Goal: Register for event/course

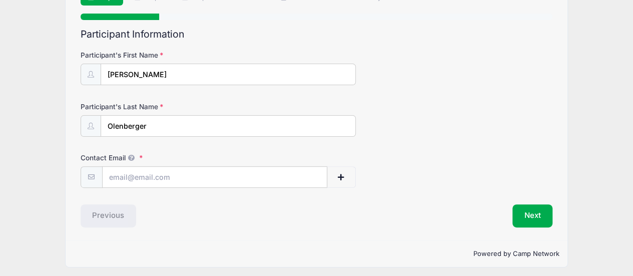
scroll to position [89, 0]
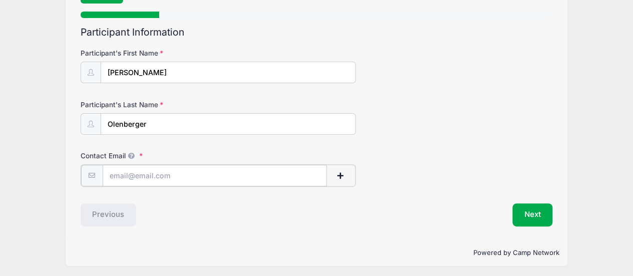
click at [173, 173] on input "Contact Email" at bounding box center [215, 176] width 224 height 22
type input "[EMAIL_ADDRESS][DOMAIN_NAME]"
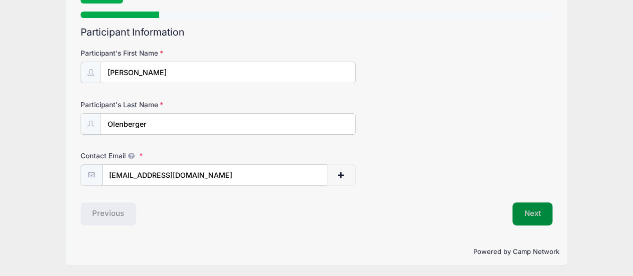
click at [541, 214] on button "Next" at bounding box center [532, 213] width 41 height 23
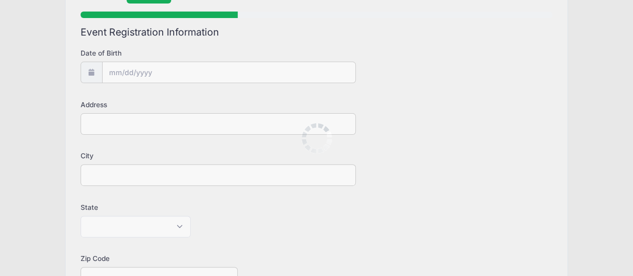
scroll to position [0, 0]
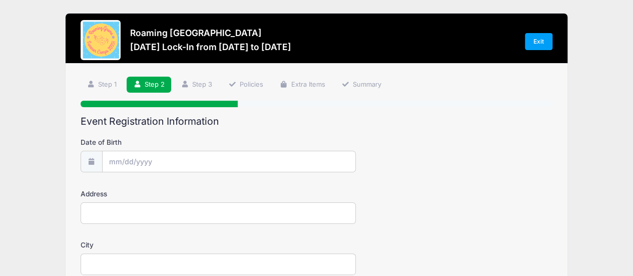
click at [95, 165] on span at bounding box center [92, 162] width 22 height 22
click at [119, 162] on input "Date of Birth" at bounding box center [229, 162] width 253 height 22
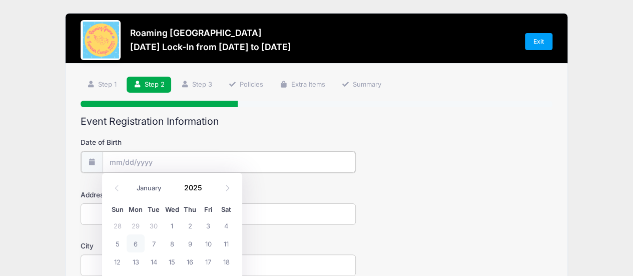
scroll to position [50, 0]
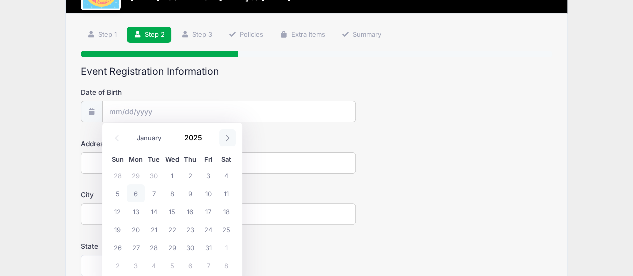
click at [223, 137] on span at bounding box center [227, 137] width 17 height 17
click at [226, 141] on icon at bounding box center [227, 138] width 7 height 7
select select "11"
click at [203, 194] on span "12" at bounding box center [208, 193] width 18 height 18
type input "[DATE]"
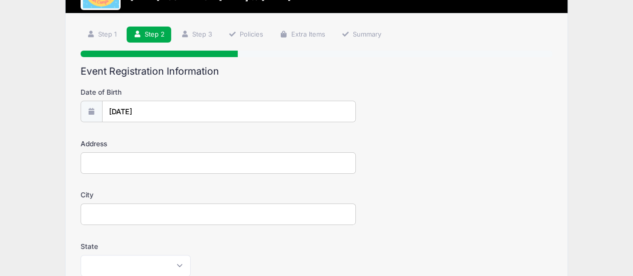
click at [137, 168] on input "Address" at bounding box center [218, 163] width 275 height 22
type input "[STREET_ADDRESS]"
type input "[GEOGRAPHIC_DATA]"
select select "CO"
type input "80238"
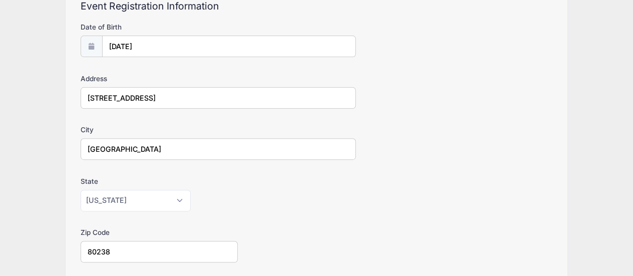
scroll to position [250, 0]
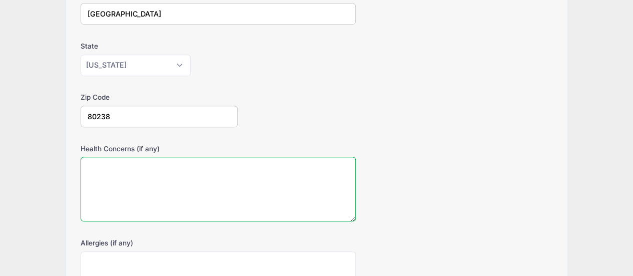
click at [135, 170] on textarea "Health Concerns (if any)" at bounding box center [218, 189] width 275 height 65
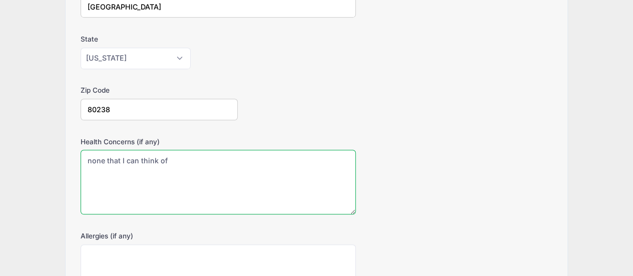
scroll to position [350, 0]
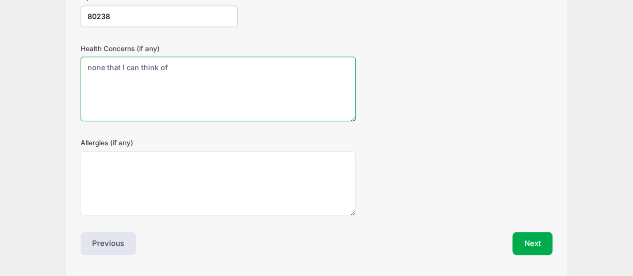
type textarea "none that I can think of"
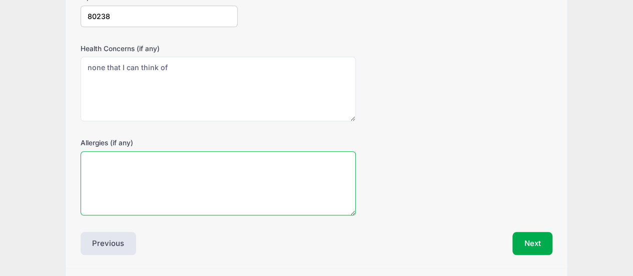
click at [166, 181] on textarea "Allergies (if any)" at bounding box center [218, 183] width 275 height 65
click at [194, 160] on textarea "none that should apply (cat/dog)" at bounding box center [218, 183] width 275 height 65
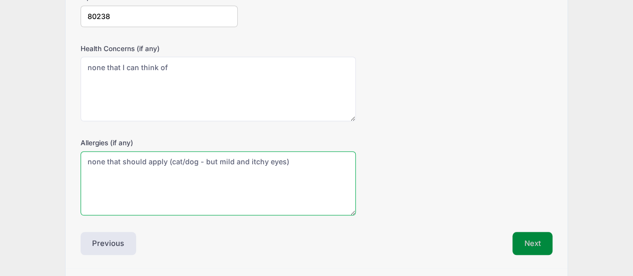
type textarea "none that should apply (cat/dog - but mild and itchy eyes)"
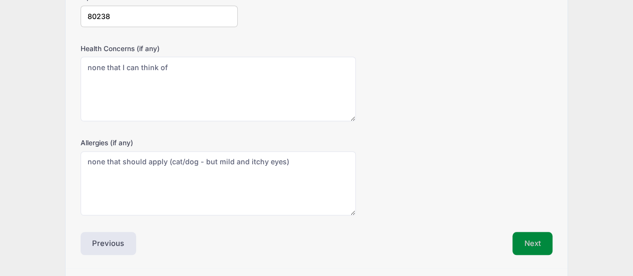
click at [544, 241] on button "Next" at bounding box center [532, 243] width 41 height 23
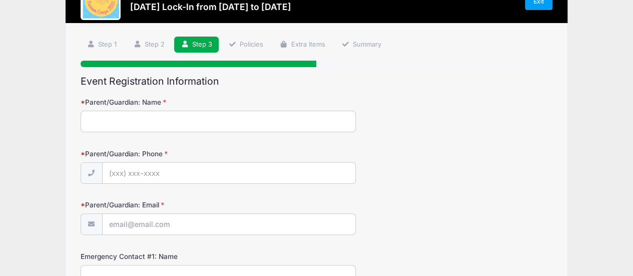
scroll to position [0, 0]
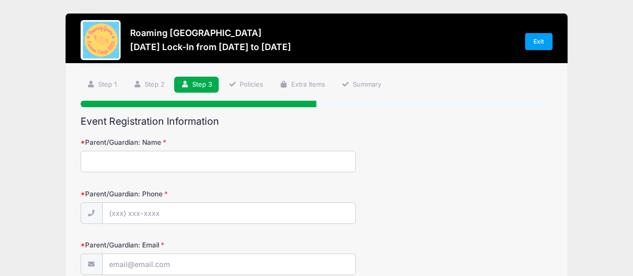
click at [152, 162] on input "Parent/Guardian: Name" at bounding box center [218, 162] width 275 height 22
type input "[PERSON_NAME]"
type input "[PHONE_NUMBER]"
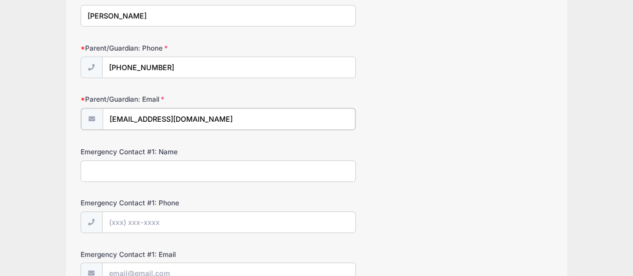
scroll to position [150, 0]
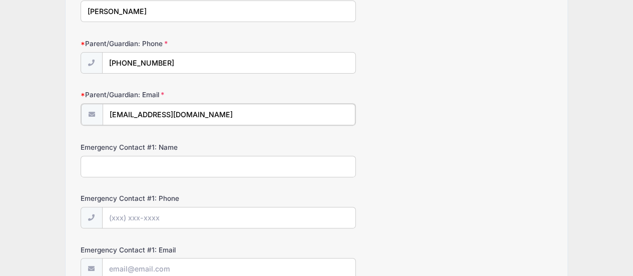
type input "[EMAIL_ADDRESS][DOMAIN_NAME]"
click at [162, 165] on input "Emergency Contact #1: Name" at bounding box center [218, 166] width 275 height 22
type input "[PERSON_NAME]"
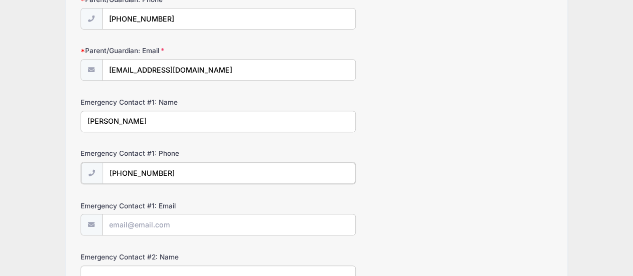
scroll to position [250, 0]
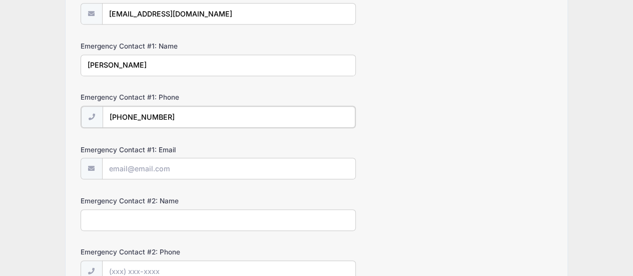
type input "[PHONE_NUMBER]"
click at [141, 169] on input "Emergency Contact #1: Email" at bounding box center [229, 168] width 253 height 22
click at [176, 166] on input "[EMAIL_ADDRESS][DOMAIN_NAME]" at bounding box center [229, 168] width 253 height 22
type input "[EMAIL_ADDRESS][DOMAIN_NAME]"
click at [140, 206] on div "Emergency Contact #2: Name" at bounding box center [317, 212] width 472 height 35
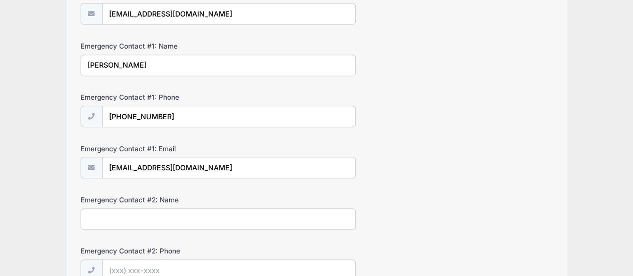
click at [140, 217] on input "Emergency Contact #2: Name" at bounding box center [218, 219] width 275 height 22
type input "[PERSON_NAME]"
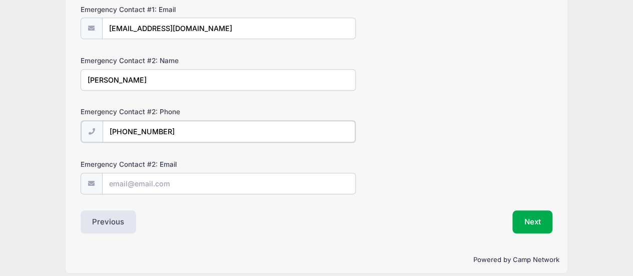
scroll to position [395, 0]
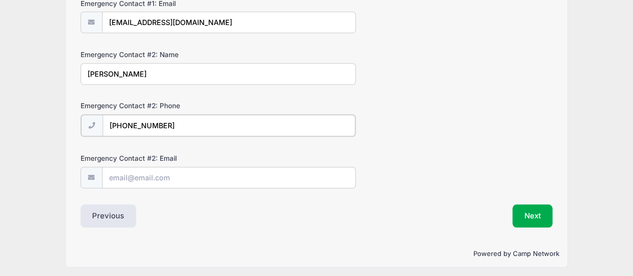
type input "[PHONE_NUMBER]"
click at [154, 169] on input "Emergency Contact #2: Email" at bounding box center [229, 177] width 253 height 22
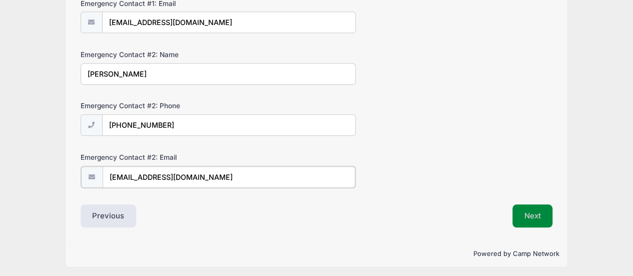
type input "[EMAIL_ADDRESS][DOMAIN_NAME]"
click at [539, 215] on button "Next" at bounding box center [532, 215] width 41 height 23
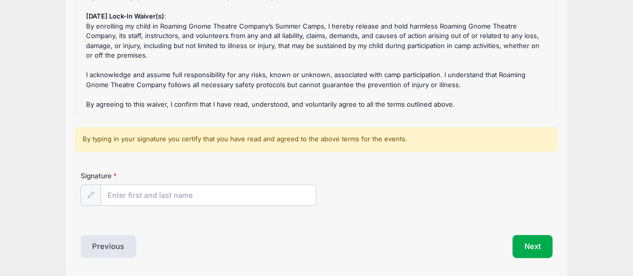
scroll to position [200, 0]
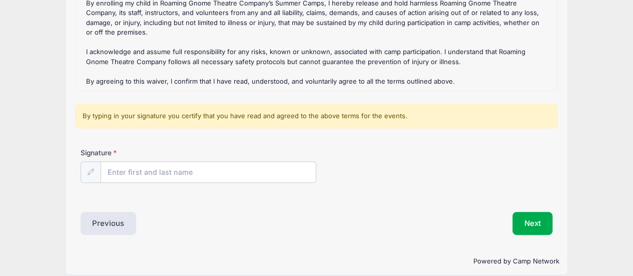
click at [92, 170] on icon at bounding box center [91, 172] width 7 height 7
click at [89, 169] on icon at bounding box center [91, 172] width 7 height 7
click at [133, 175] on input "Signature" at bounding box center [208, 173] width 215 height 22
type input "[PERSON_NAME]"
click at [93, 171] on icon at bounding box center [91, 172] width 7 height 7
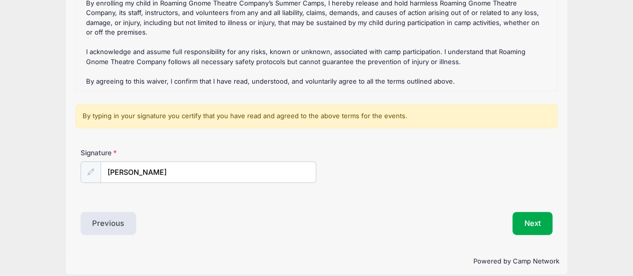
click at [86, 167] on div at bounding box center [91, 172] width 21 height 22
click at [524, 218] on button "Next" at bounding box center [532, 223] width 41 height 23
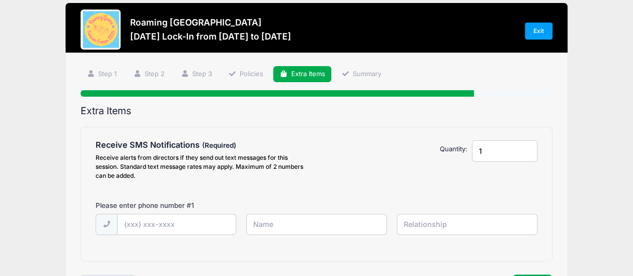
scroll to position [0, 0]
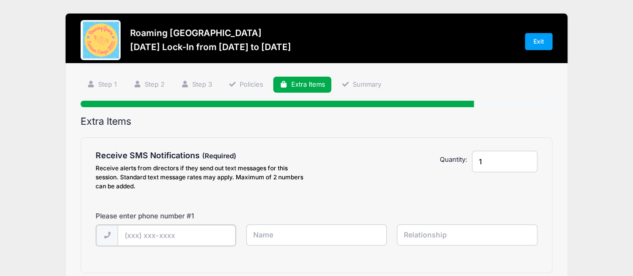
click at [163, 226] on input "text" at bounding box center [177, 236] width 118 height 22
type input "[PHONE_NUMBER]"
click at [283, 232] on input "text" at bounding box center [316, 235] width 141 height 22
type input "[PERSON_NAME]"
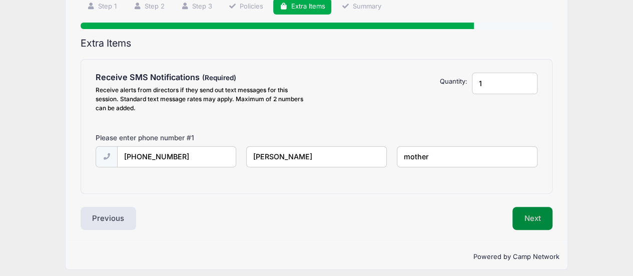
scroll to position [84, 0]
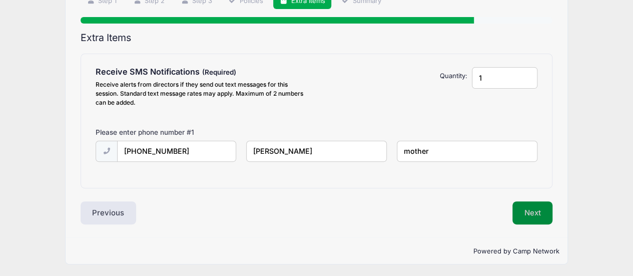
type input "mother"
click at [523, 207] on button "Next" at bounding box center [532, 212] width 41 height 23
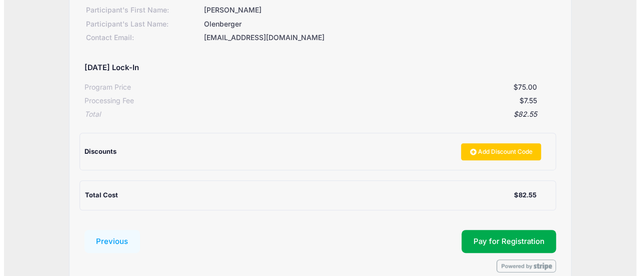
scroll to position [198, 0]
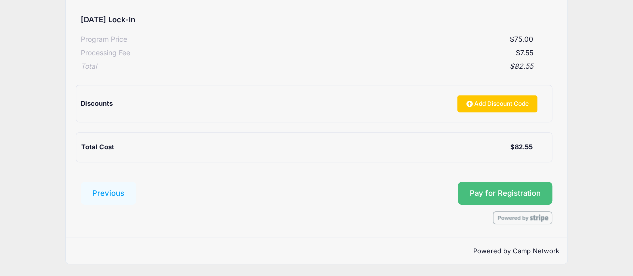
click at [521, 194] on button "Pay for Registration" at bounding box center [505, 193] width 95 height 23
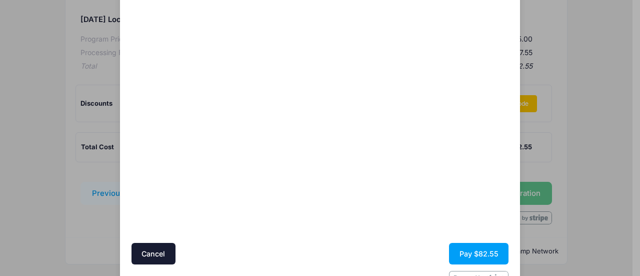
scroll to position [107, 0]
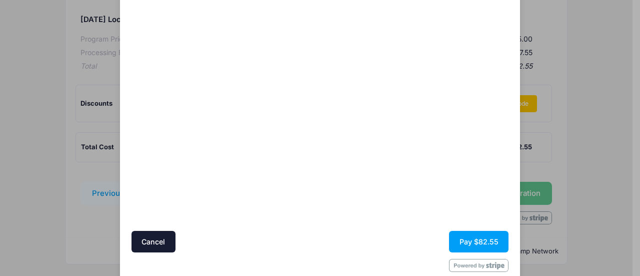
click at [445, 159] on div at bounding box center [417, 94] width 184 height 263
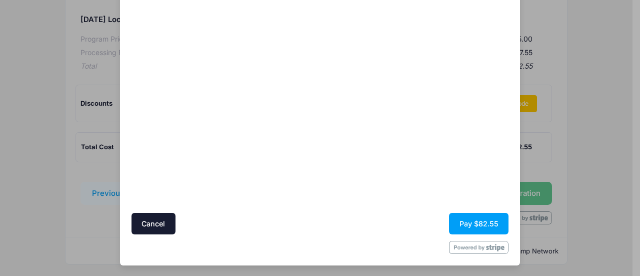
scroll to position [125, 0]
